Goal: Task Accomplishment & Management: Use online tool/utility

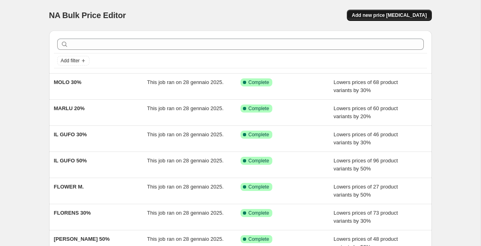
click at [379, 18] on span "Add new price [MEDICAL_DATA]" at bounding box center [389, 15] width 75 height 6
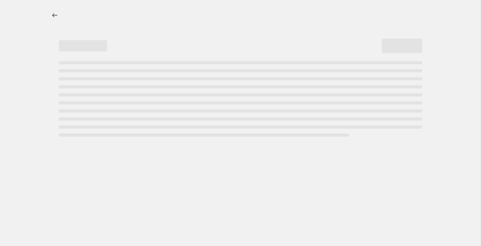
select select "percentage"
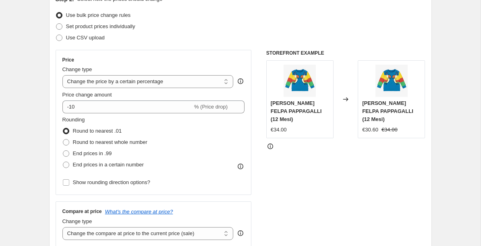
scroll to position [100, 0]
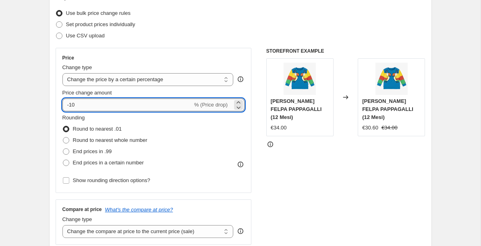
click at [131, 104] on input "-10" at bounding box center [127, 105] width 130 height 13
type input "-1"
type input "-40"
click at [189, 143] on div "Rounding Round to nearest .01 Round to nearest whole number End prices in .99 E…" at bounding box center [153, 141] width 182 height 55
click at [89, 103] on input "-40" at bounding box center [127, 105] width 130 height 13
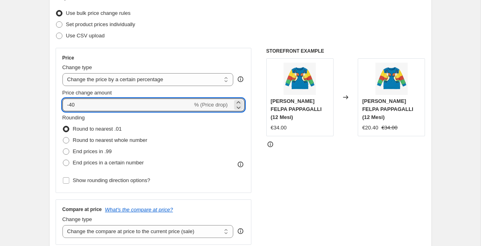
click at [189, 151] on div "Rounding Round to nearest .01 Round to nearest whole number End prices in .99 E…" at bounding box center [153, 141] width 182 height 55
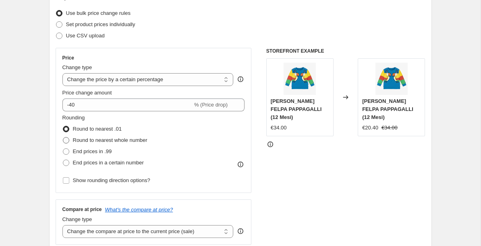
click at [113, 139] on span "Round to nearest whole number" at bounding box center [110, 140] width 75 height 6
click at [63, 138] on input "Round to nearest whole number" at bounding box center [63, 137] width 0 height 0
radio input "true"
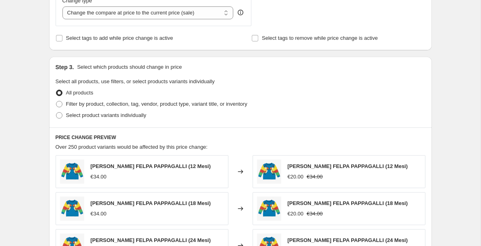
scroll to position [324, 0]
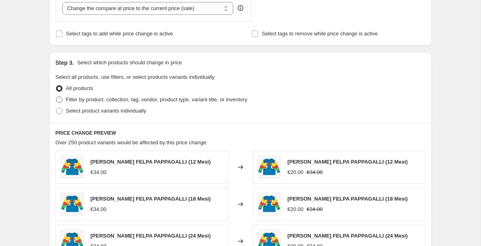
click at [61, 102] on span at bounding box center [59, 100] width 6 height 6
click at [56, 97] on input "Filter by product, collection, tag, vendor, product type, variant title, or inv…" at bounding box center [56, 97] width 0 height 0
radio input "true"
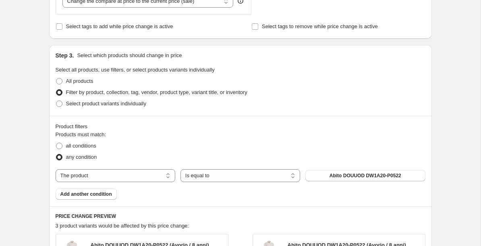
scroll to position [332, 0]
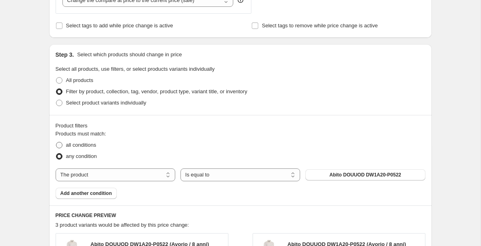
click at [92, 146] on span "all conditions" at bounding box center [81, 145] width 30 height 6
click at [56, 143] on input "all conditions" at bounding box center [56, 142] width 0 height 0
radio input "true"
select select "vendor"
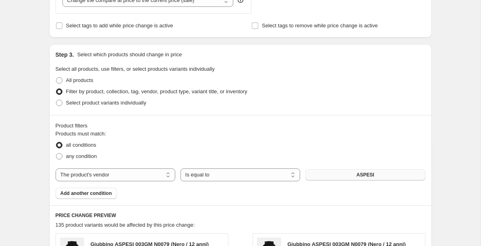
click at [350, 176] on button "ASPESI" at bounding box center [365, 175] width 120 height 11
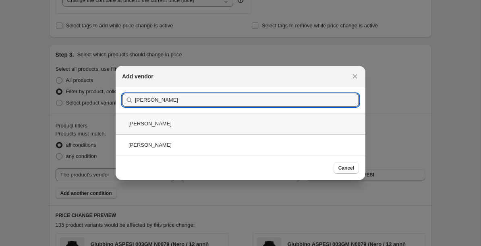
type input "[PERSON_NAME]"
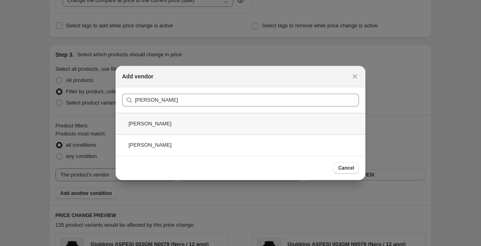
click at [178, 122] on div "[PERSON_NAME]" at bounding box center [241, 123] width 250 height 21
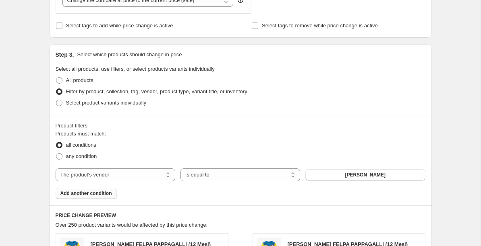
click at [88, 191] on span "Add another condition" at bounding box center [86, 194] width 52 height 6
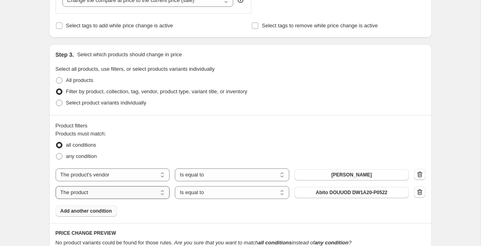
select select "vendor"
click at [317, 193] on button "ASPESI" at bounding box center [351, 192] width 114 height 11
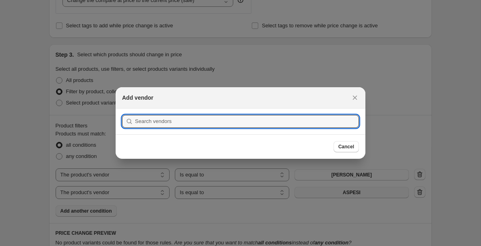
scroll to position [0, 0]
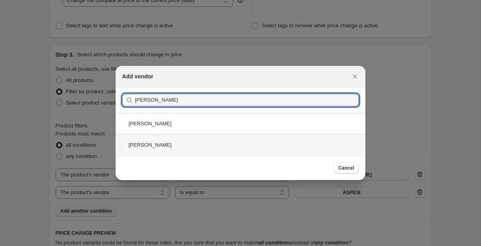
type input "[PERSON_NAME]"
click at [200, 146] on div "[PERSON_NAME]" at bounding box center [241, 145] width 250 height 21
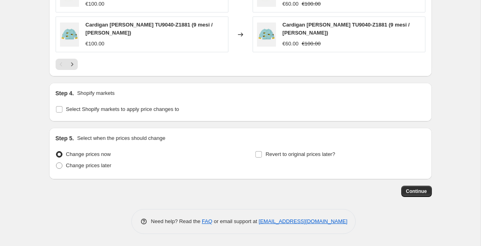
scroll to position [717, 0]
click at [416, 190] on span "Continue" at bounding box center [416, 191] width 21 height 6
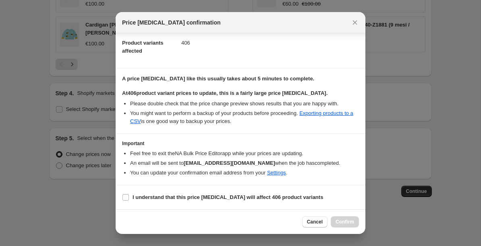
scroll to position [87, 0]
click at [349, 222] on div "Cancel Confirm" at bounding box center [330, 222] width 57 height 11
click at [127, 196] on input "I understand that this price [MEDICAL_DATA] will affect 406 product variants" at bounding box center [125, 198] width 6 height 6
checkbox input "true"
click at [345, 220] on span "Confirm" at bounding box center [344, 222] width 19 height 6
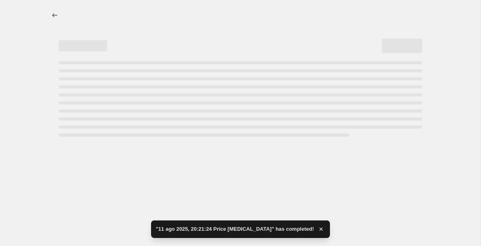
select select "percentage"
select select "vendor"
